Goal: Information Seeking & Learning: Check status

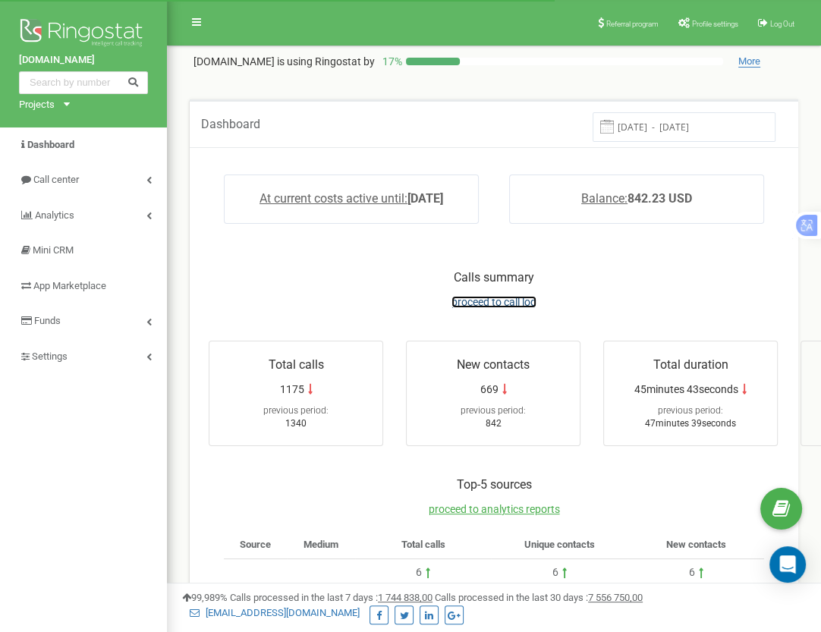
click at [488, 296] on span "proceed to call log" at bounding box center [494, 302] width 85 height 12
click at [490, 300] on span "proceed to call log" at bounding box center [494, 302] width 85 height 12
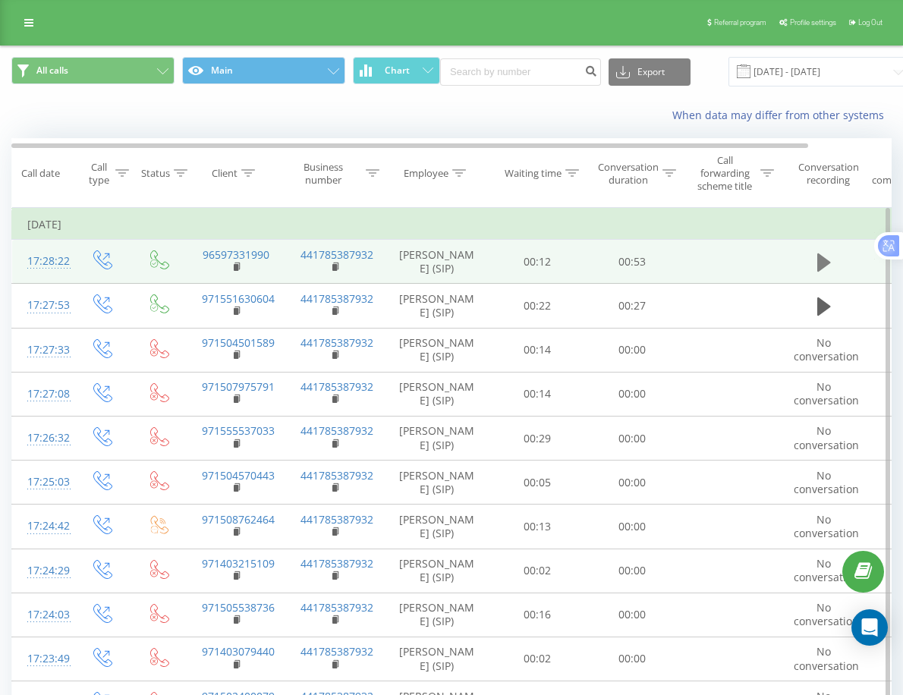
click at [821, 258] on icon at bounding box center [824, 263] width 14 height 18
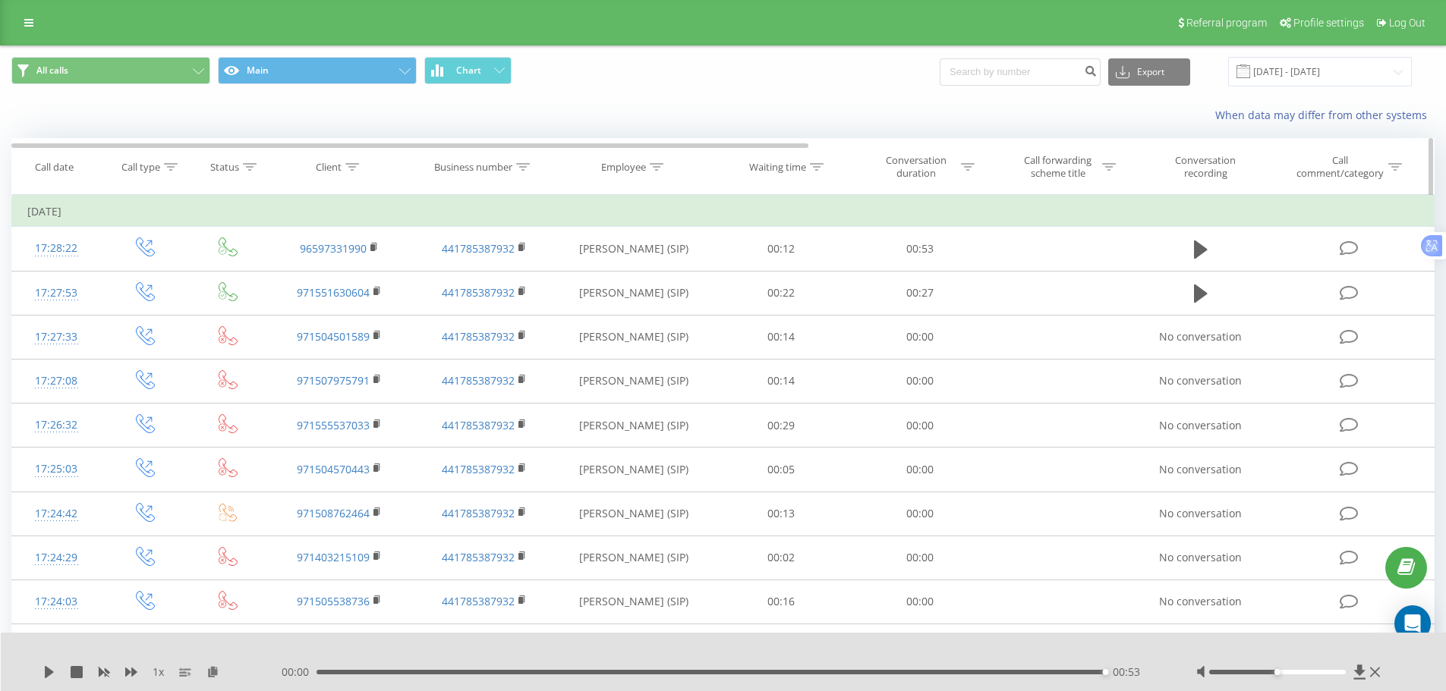
click at [914, 189] on th "Call forwarding scheme title" at bounding box center [1062, 167] width 144 height 56
click at [914, 249] on icon at bounding box center [1201, 250] width 14 height 18
click at [914, 250] on td at bounding box center [1201, 249] width 134 height 44
click at [914, 670] on icon at bounding box center [1359, 672] width 11 height 14
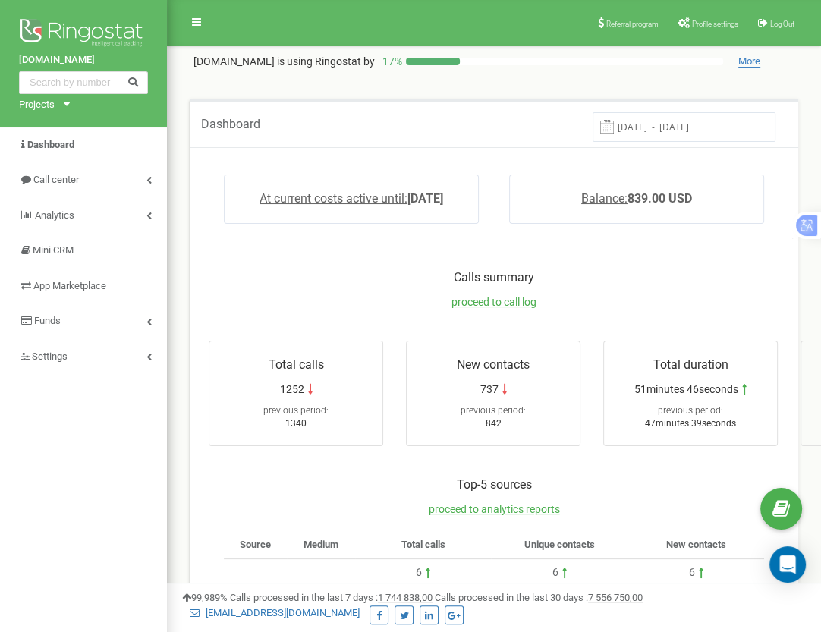
click at [679, 118] on input "[DATE] - [DATE]" at bounding box center [684, 127] width 183 height 30
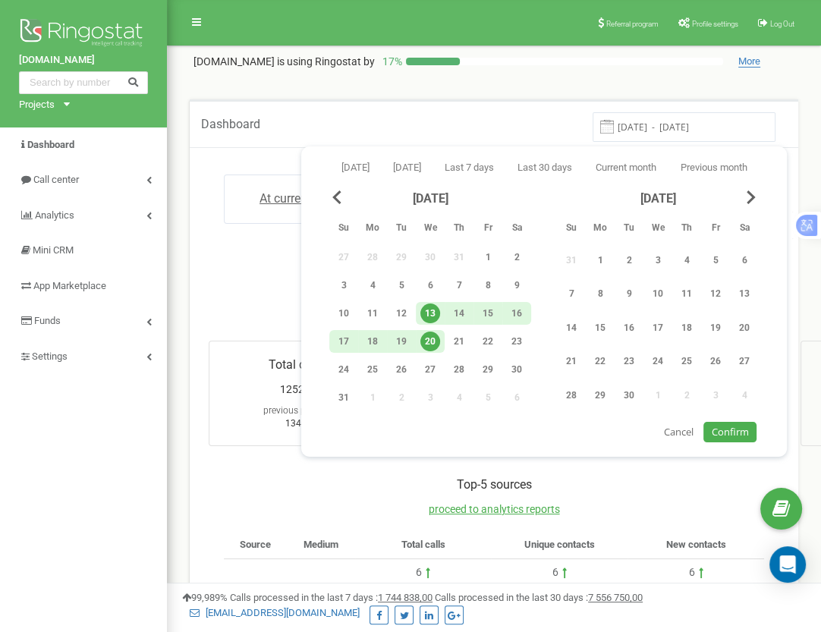
click at [432, 332] on div "20" at bounding box center [431, 342] width 20 height 20
click at [732, 425] on span "Confirm" at bounding box center [730, 432] width 37 height 14
type input "[DATE] - [DATE]"
